Goal: Find specific page/section: Find specific page/section

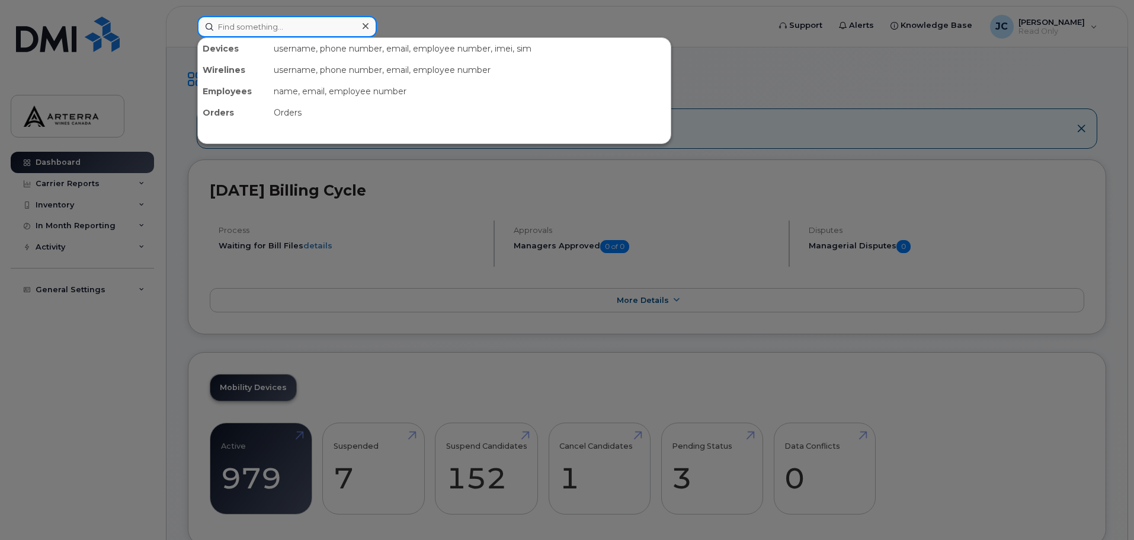
click at [305, 28] on input at bounding box center [287, 26] width 180 height 21
paste input "9053024589"
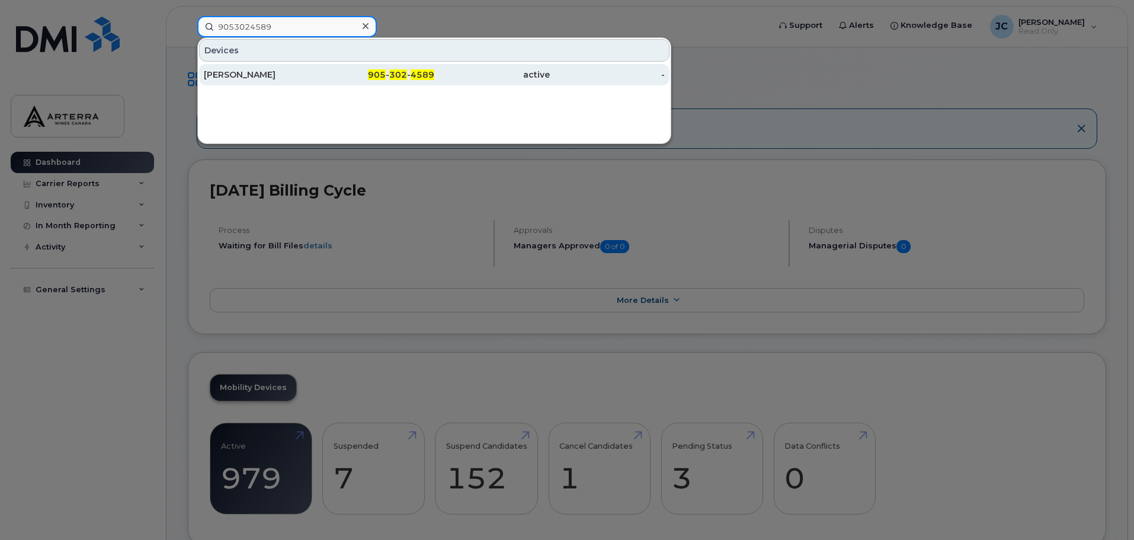
type input "9053024589"
click at [277, 73] on div "Peter Anthony Fazari" at bounding box center [262, 75] width 116 height 12
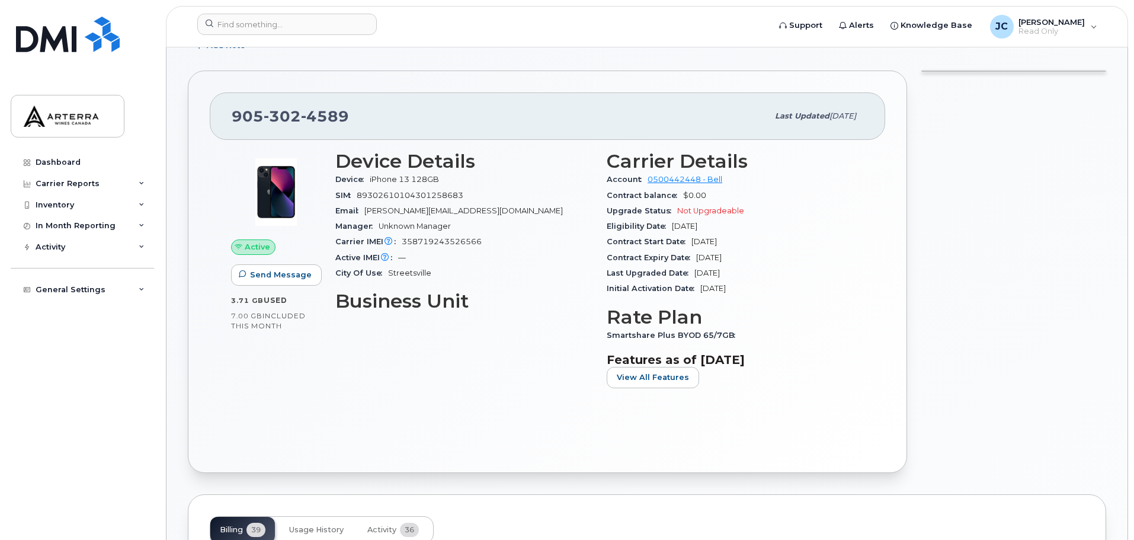
scroll to position [178, 0]
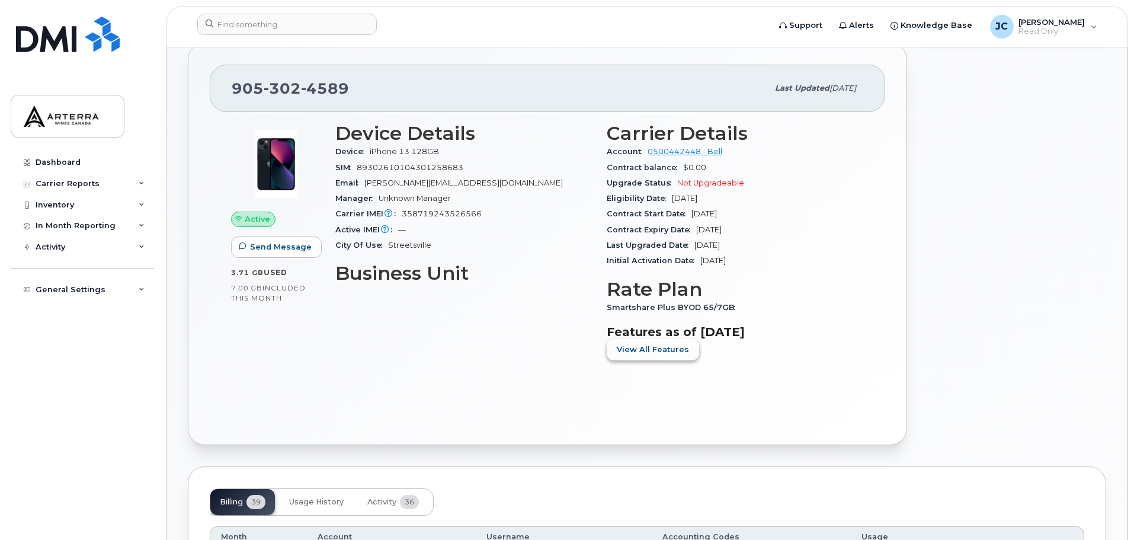
click at [677, 351] on span "View All Features" at bounding box center [653, 349] width 72 height 11
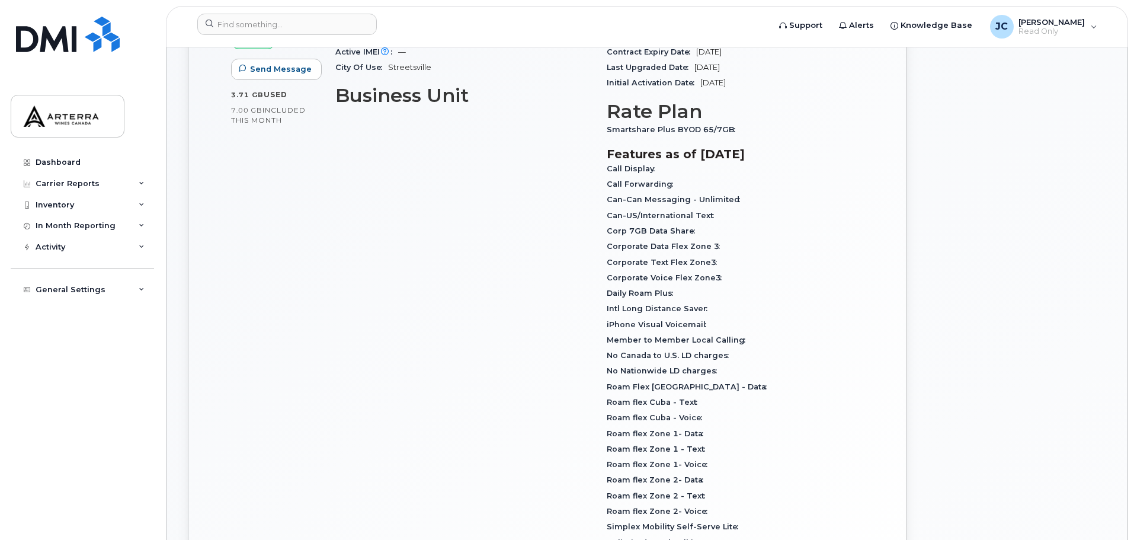
scroll to position [415, 0]
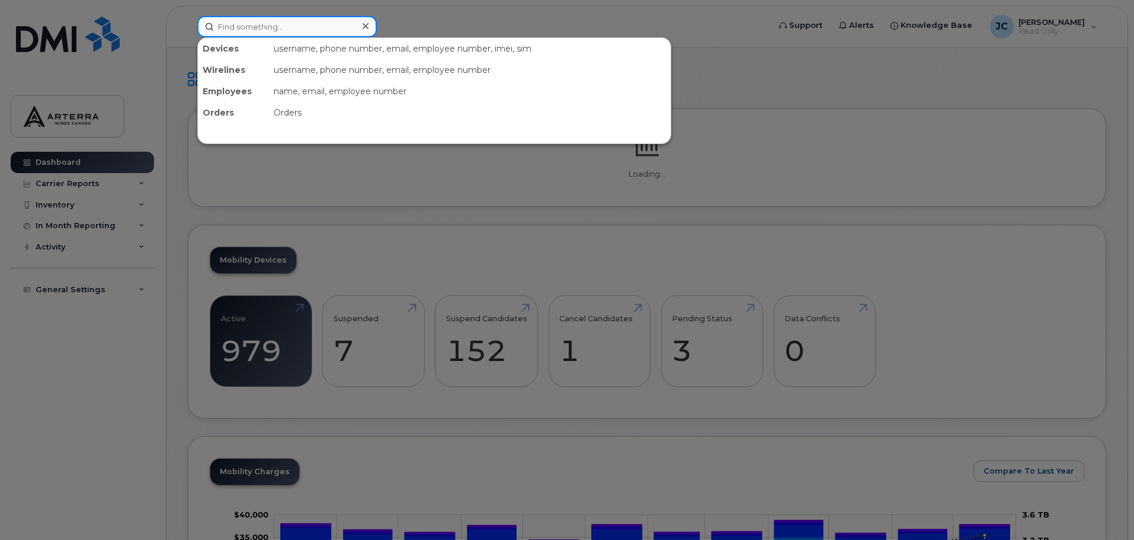
click at [355, 31] on input at bounding box center [287, 26] width 180 height 21
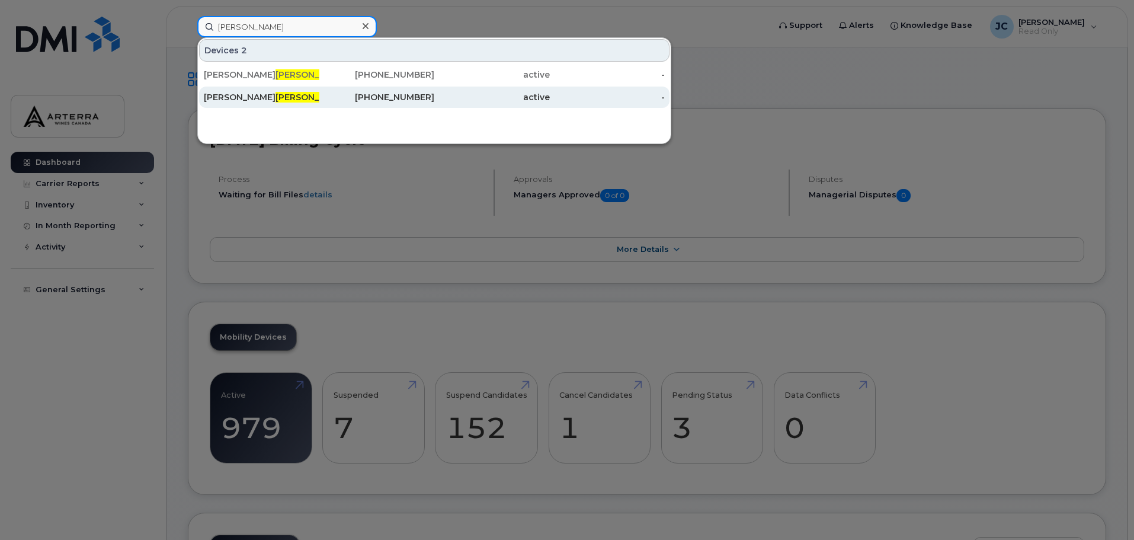
type input "[PERSON_NAME]"
click at [296, 99] on div "[PERSON_NAME]" at bounding box center [262, 97] width 116 height 12
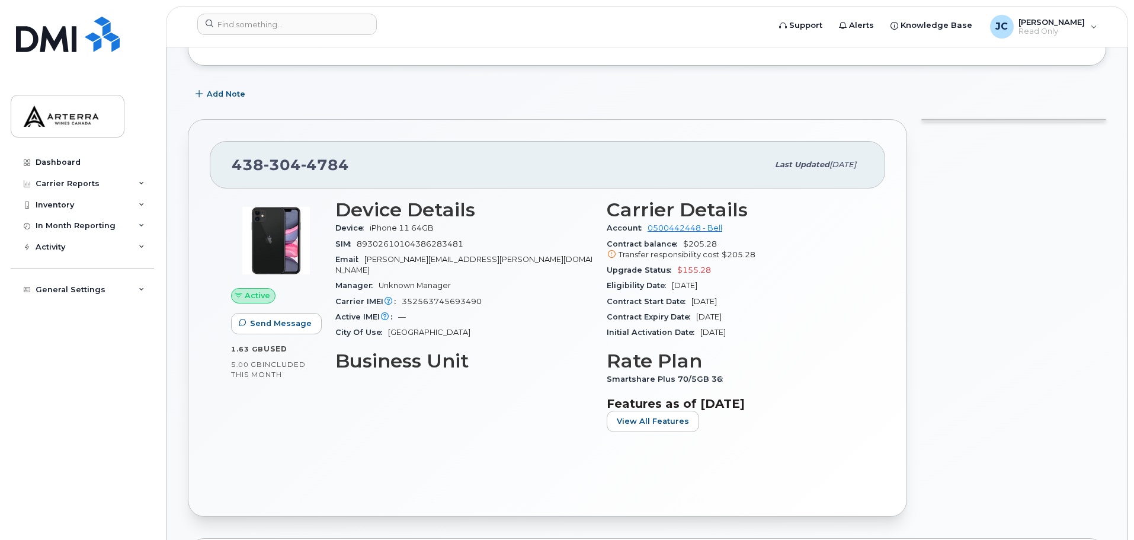
scroll to position [119, 0]
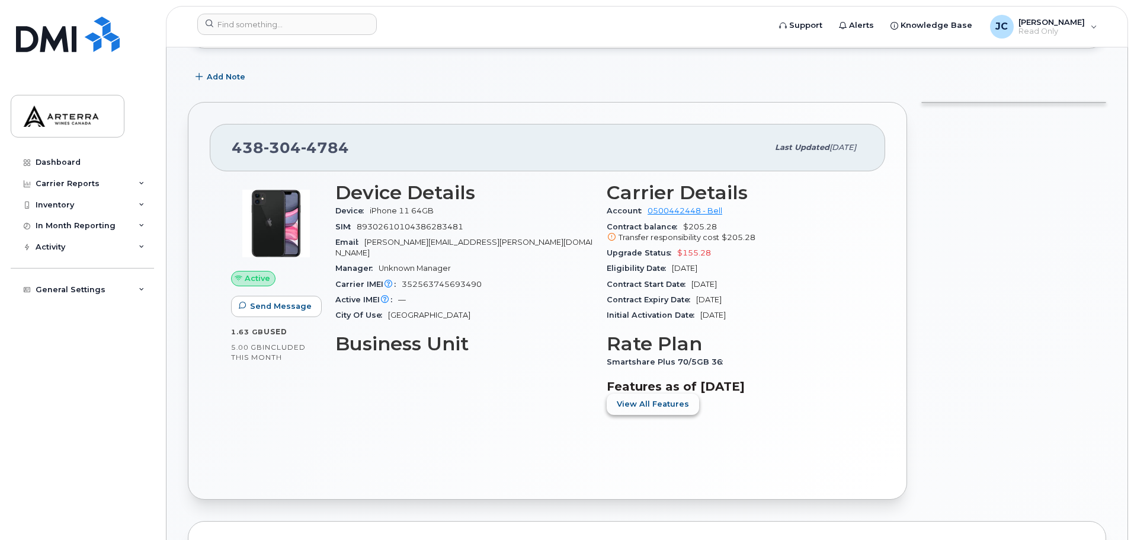
click at [674, 402] on span "View All Features" at bounding box center [653, 403] width 72 height 11
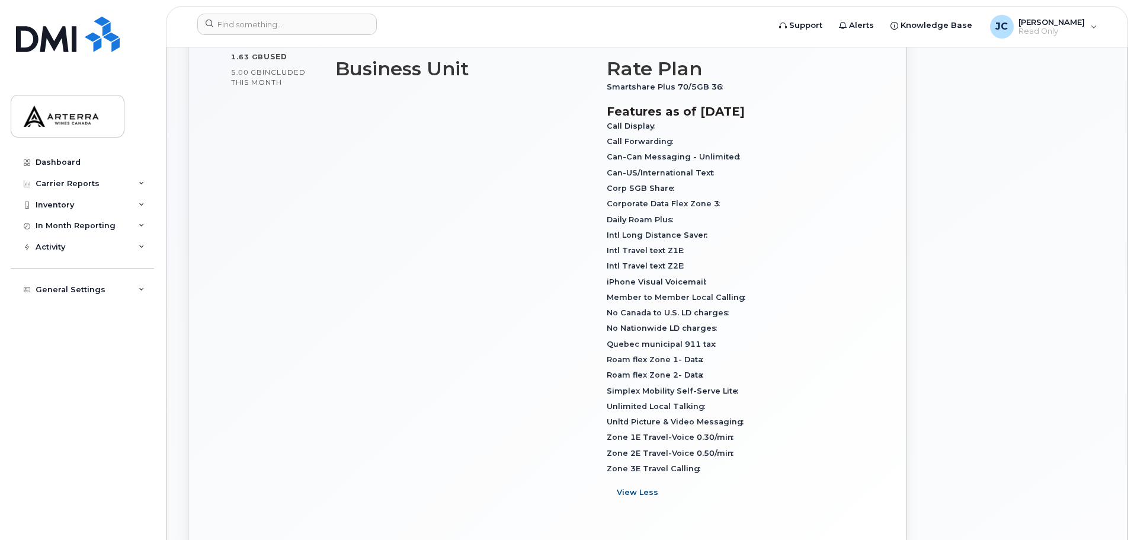
scroll to position [415, 0]
